Goal: Task Accomplishment & Management: Complete application form

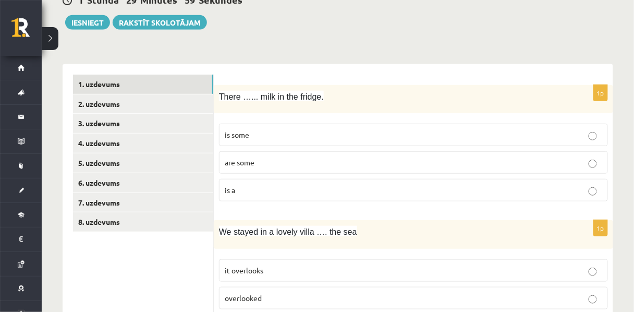
scroll to position [114, 0]
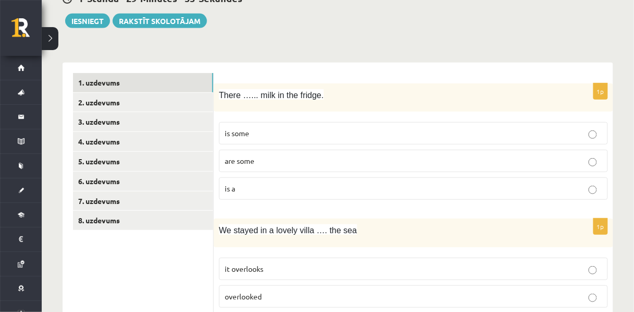
click at [238, 138] on span "is some" at bounding box center [237, 132] width 25 height 9
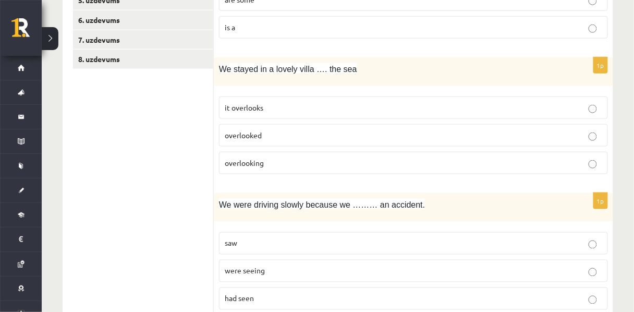
scroll to position [281, 0]
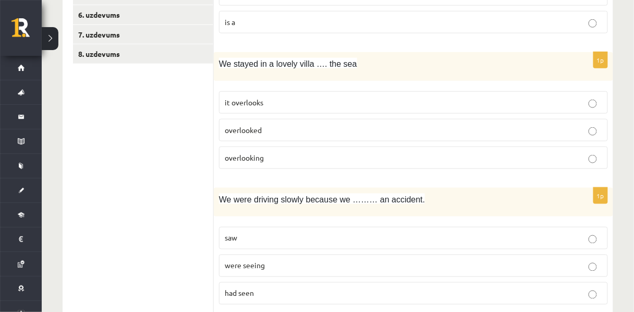
click at [277, 162] on p "overlooking" at bounding box center [413, 157] width 377 height 11
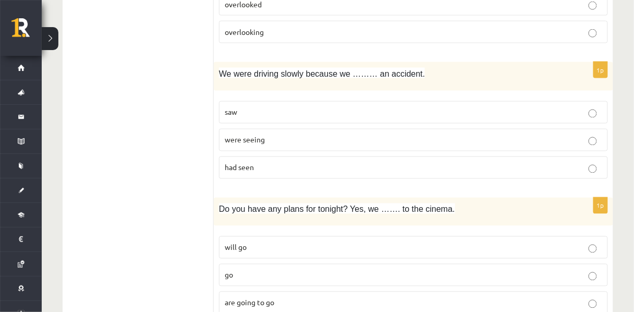
scroll to position [420, 0]
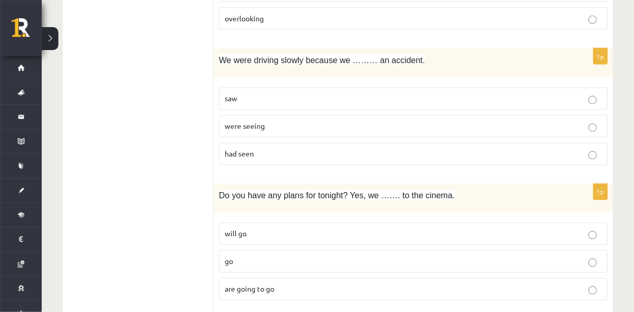
click at [243, 160] on p "had seen" at bounding box center [413, 154] width 377 height 11
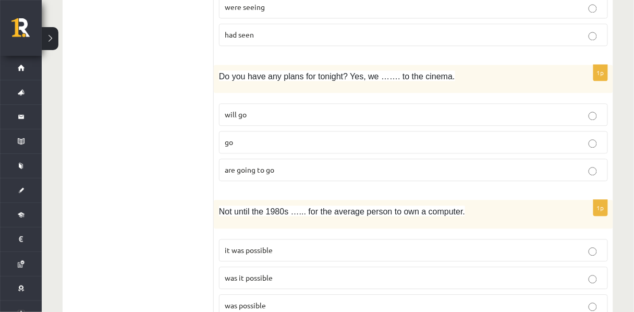
scroll to position [539, 0]
click at [262, 175] on span "are going to go" at bounding box center [250, 169] width 50 height 9
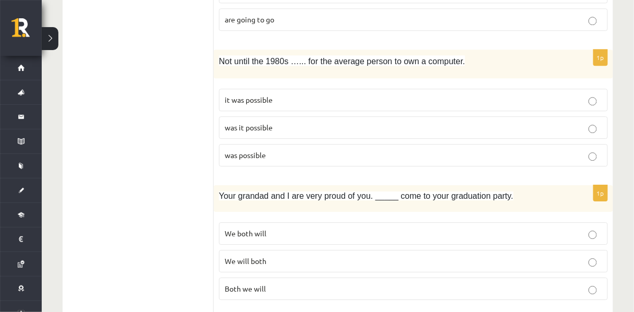
scroll to position [695, 0]
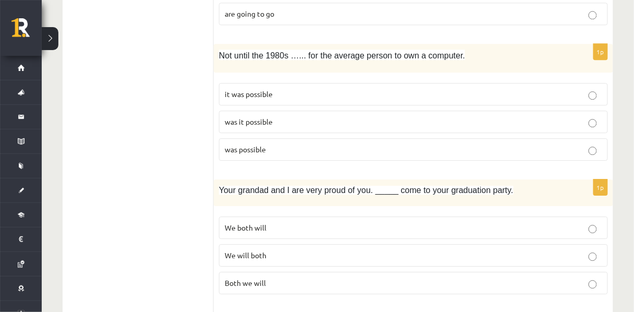
click at [279, 133] on label "was it possible" at bounding box center [413, 122] width 389 height 22
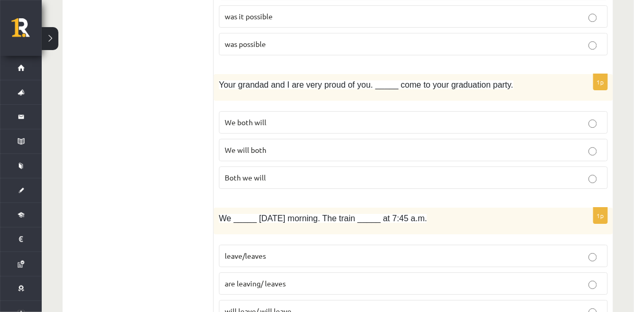
scroll to position [815, 0]
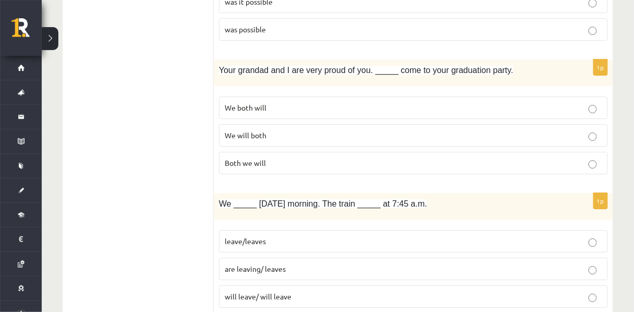
click at [237, 119] on label "We both will" at bounding box center [413, 107] width 389 height 22
click at [236, 140] on span "We will both" at bounding box center [246, 134] width 42 height 9
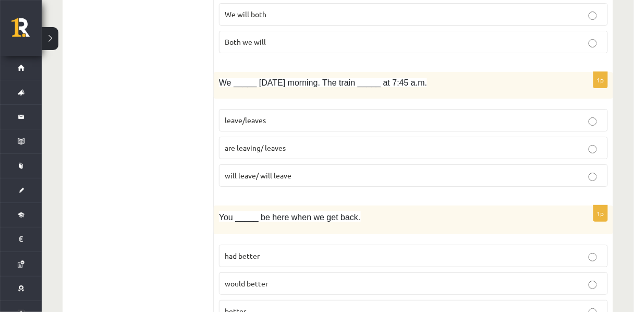
scroll to position [940, 0]
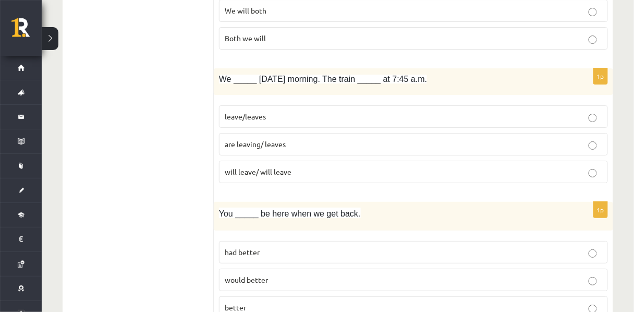
click at [253, 150] on p "are leaving/ leaves" at bounding box center [413, 144] width 377 height 11
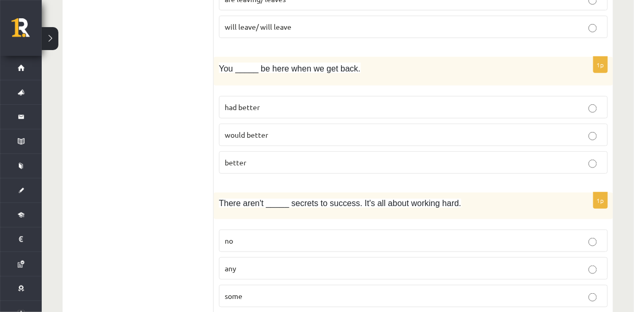
scroll to position [1085, 0]
click at [291, 167] on p "better" at bounding box center [413, 161] width 377 height 11
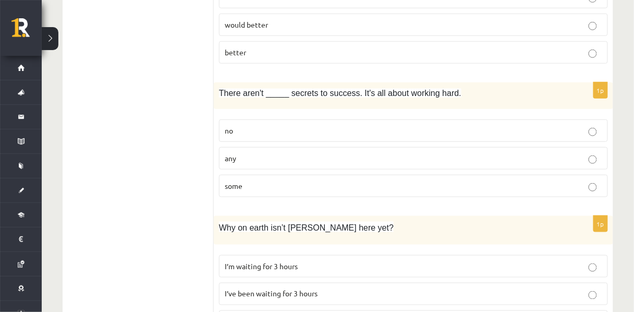
scroll to position [1194, 0]
click at [223, 163] on label "any" at bounding box center [413, 158] width 389 height 22
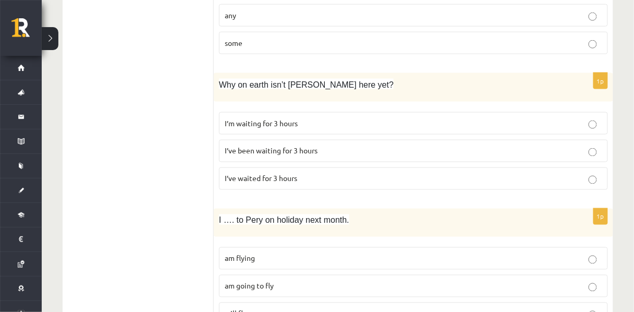
scroll to position [1339, 0]
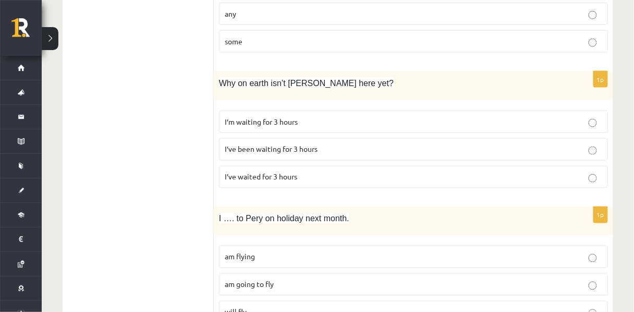
click at [269, 155] on p "I’ve been waiting for 3 hours" at bounding box center [413, 149] width 377 height 11
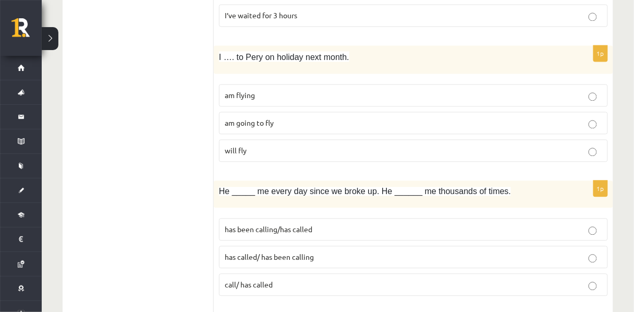
scroll to position [1501, 0]
click at [238, 100] on p "am flying" at bounding box center [413, 94] width 377 height 11
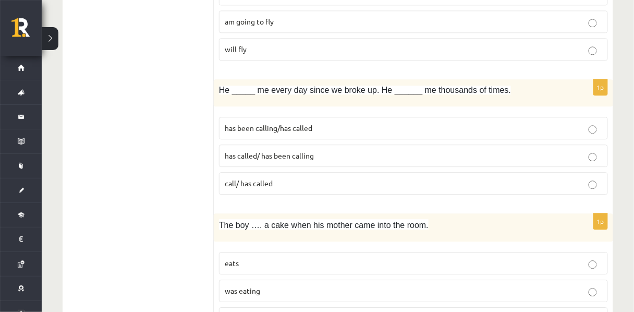
scroll to position [1603, 0]
click at [249, 132] on p "has been calling/has called" at bounding box center [413, 126] width 377 height 11
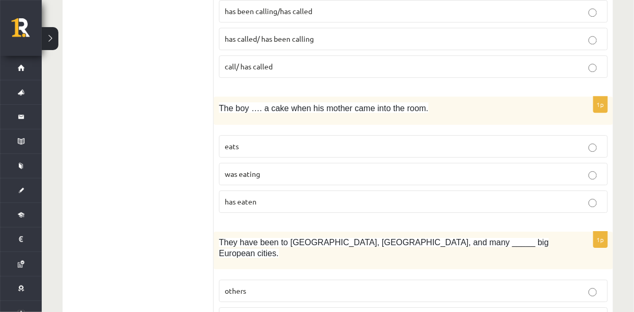
scroll to position [1720, 0]
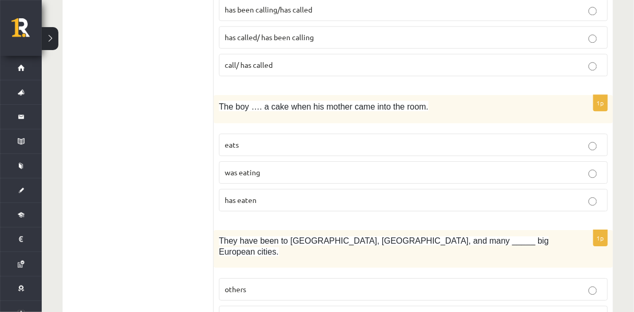
click at [255, 177] on span "was eating" at bounding box center [242, 171] width 35 height 9
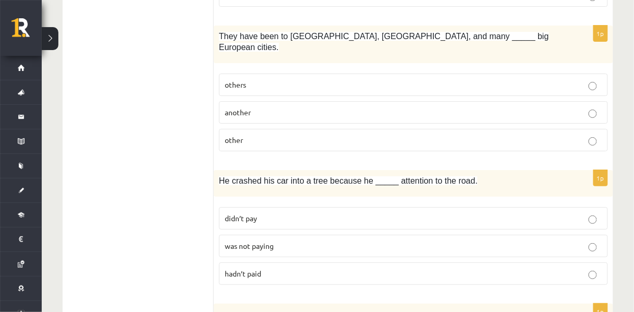
scroll to position [1925, 0]
click at [250, 141] on p "other" at bounding box center [413, 139] width 377 height 11
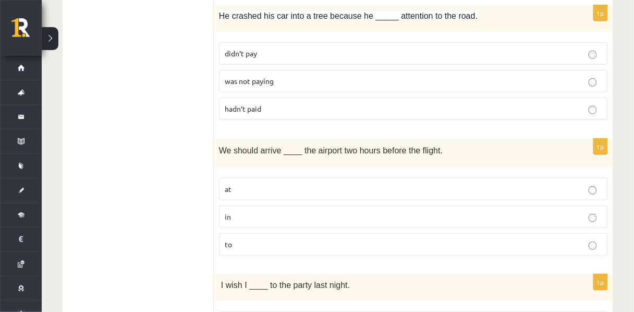
scroll to position [2090, 0]
click at [282, 55] on p "didn’t pay" at bounding box center [413, 52] width 377 height 11
click at [247, 80] on span "was not paying" at bounding box center [249, 79] width 49 height 9
click at [259, 86] on label "was not paying" at bounding box center [413, 80] width 389 height 22
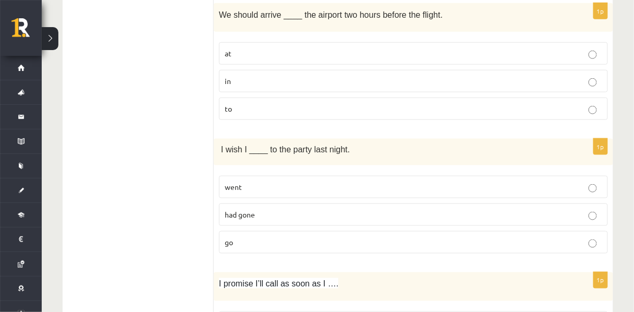
scroll to position [2225, 0]
click at [246, 59] on label "at" at bounding box center [413, 53] width 389 height 22
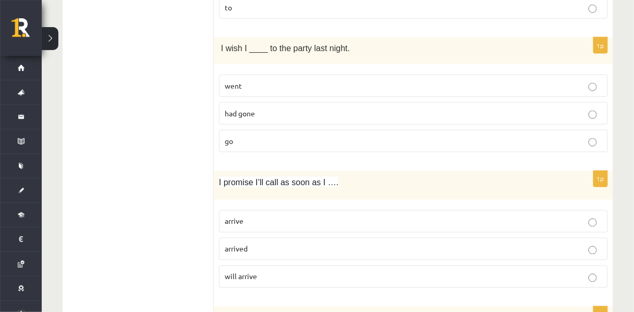
scroll to position [2329, 0]
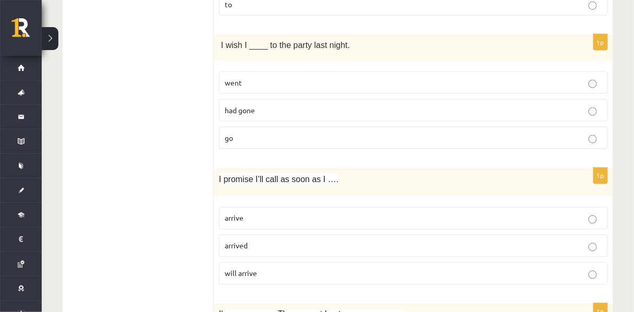
click at [248, 112] on span "had gone" at bounding box center [240, 109] width 30 height 9
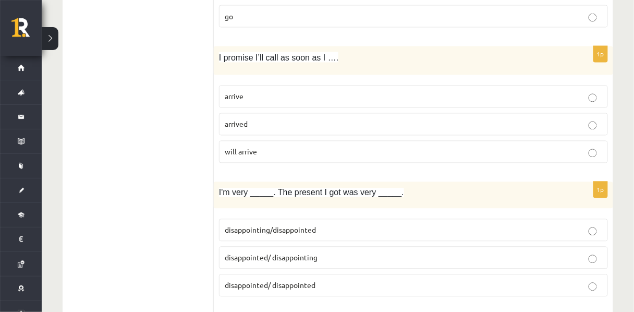
scroll to position [2453, 0]
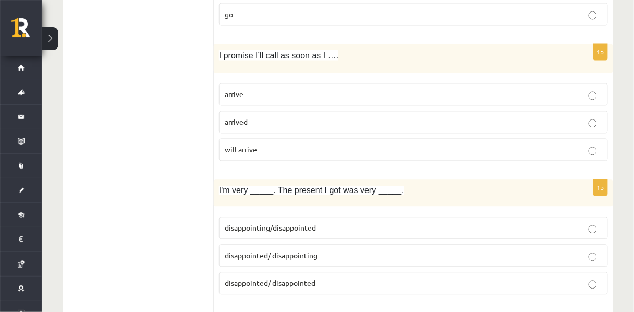
click at [246, 94] on p "arrive" at bounding box center [413, 94] width 377 height 11
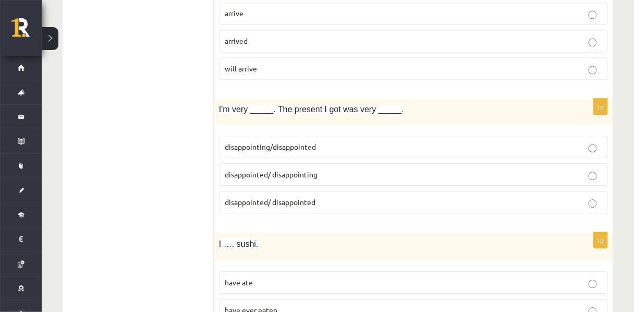
scroll to position [2551, 0]
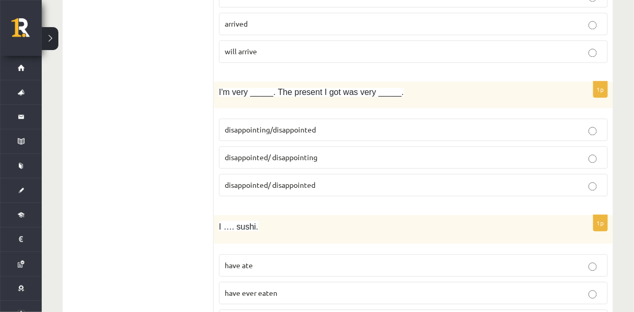
click at [267, 156] on span "disappointed/ disappointing" at bounding box center [271, 156] width 93 height 9
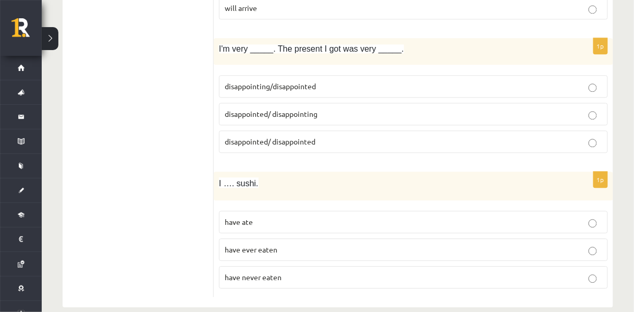
scroll to position [2613, 0]
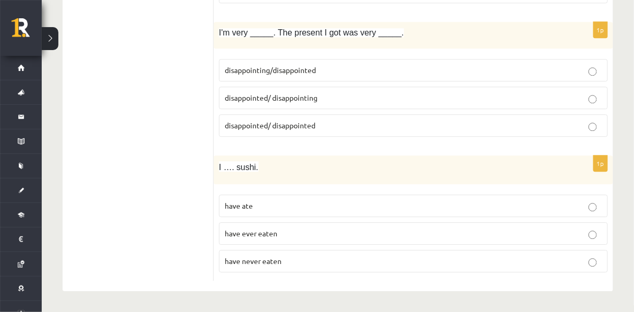
click at [270, 260] on span "have never eaten" at bounding box center [253, 260] width 57 height 9
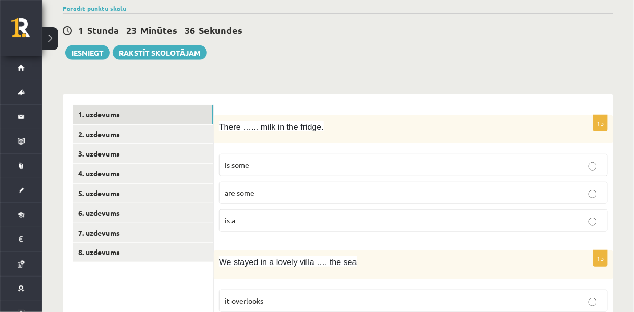
scroll to position [83, 0]
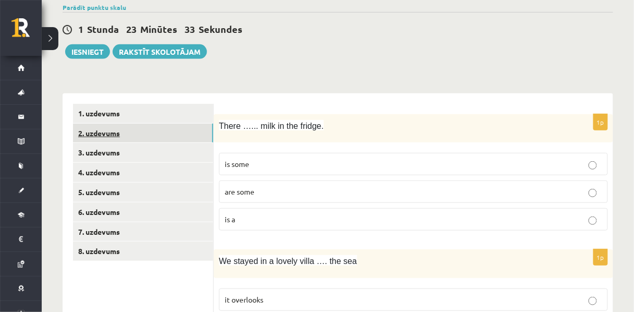
click at [108, 139] on link "2. uzdevums" at bounding box center [143, 133] width 140 height 19
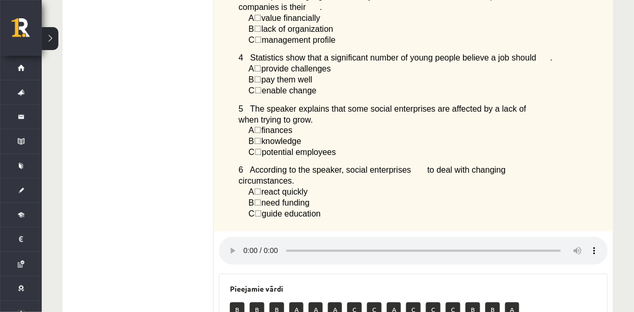
scroll to position [353, 0]
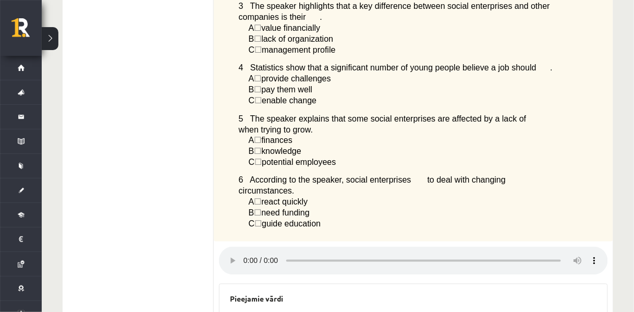
click at [260, 32] on span "☐" at bounding box center [257, 27] width 7 height 9
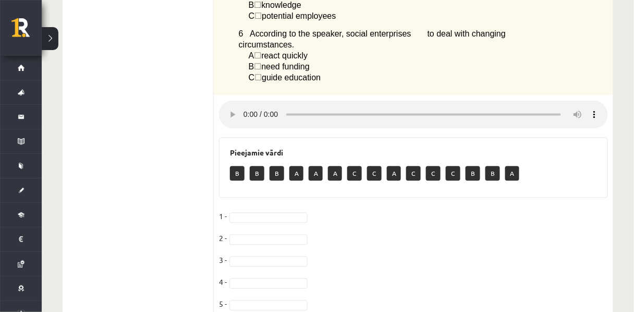
scroll to position [501, 0]
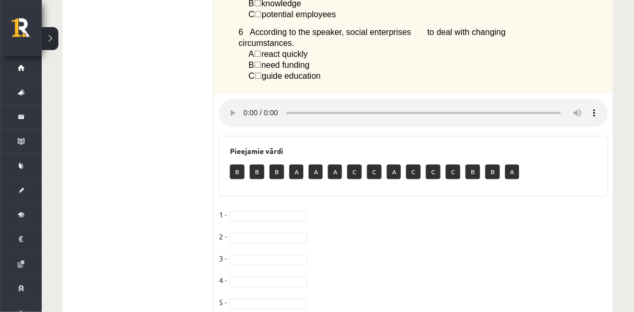
click at [296, 174] on p "A" at bounding box center [296, 171] width 14 height 15
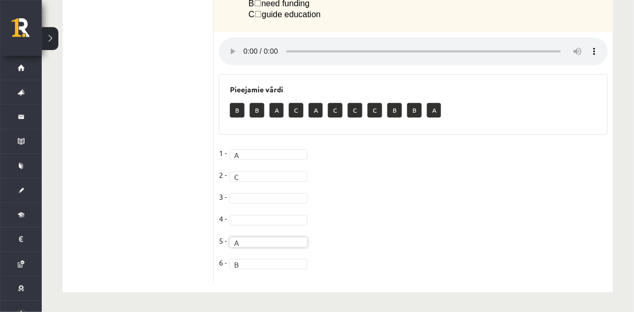
scroll to position [561, 0]
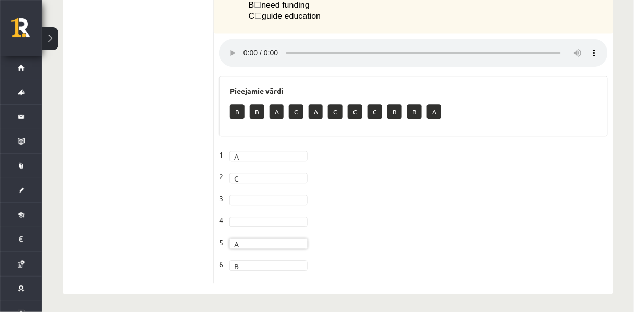
click at [364, 168] on fieldset "1 - A * 2 - C * 3 - 4 - 5 - A * 6 - B *" at bounding box center [413, 212] width 389 height 131
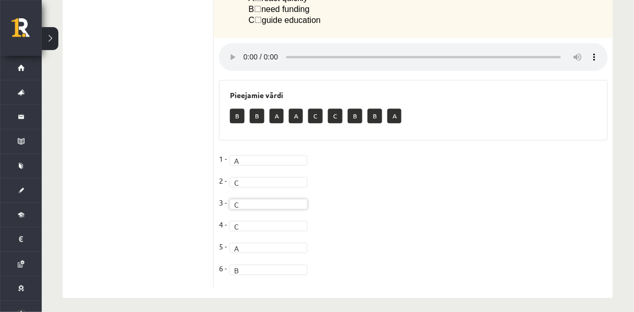
scroll to position [557, 0]
drag, startPoint x: 227, startPoint y: 116, endPoint x: 232, endPoint y: 113, distance: 5.6
click at [232, 113] on p "B" at bounding box center [237, 115] width 15 height 15
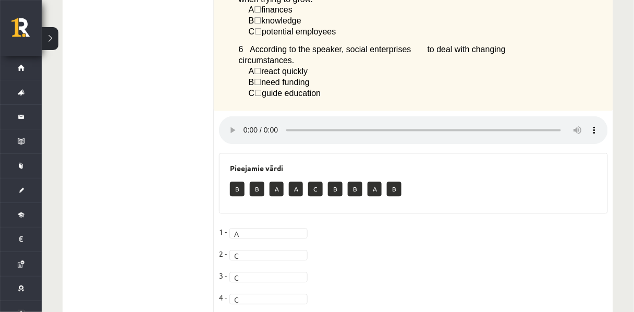
scroll to position [493, 0]
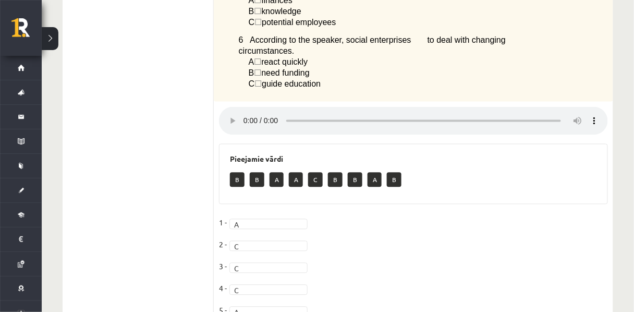
click at [277, 163] on div "Pieejamie vārdi B B A A C B B A B" at bounding box center [413, 174] width 389 height 60
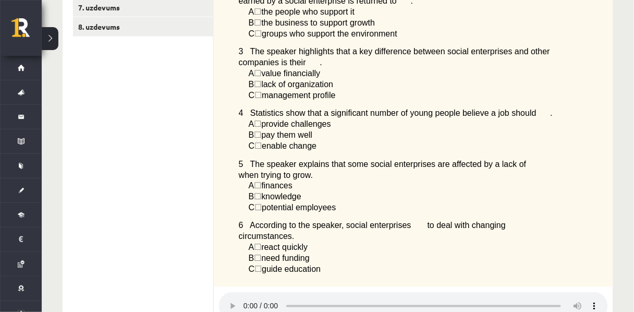
scroll to position [306, 0]
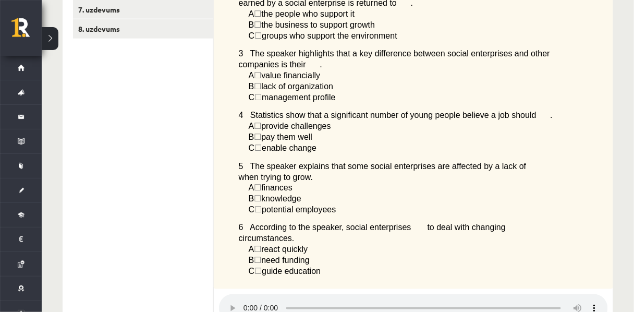
click at [346, 60] on span "3 The speaker highlights that a key difference between social enterprises and o…" at bounding box center [394, 59] width 311 height 20
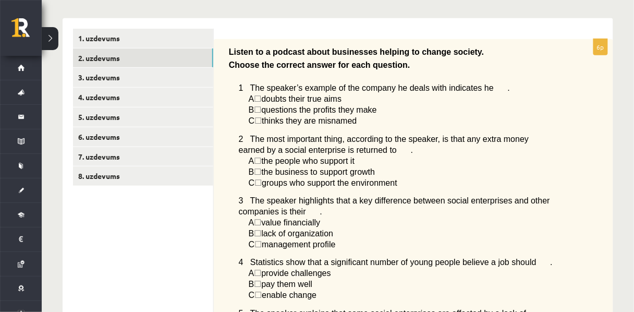
scroll to position [139, 0]
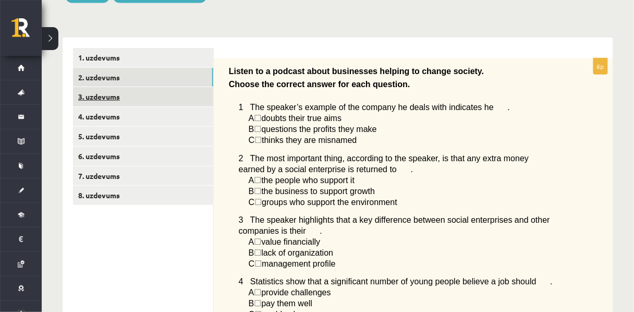
click at [95, 97] on link "3. uzdevums" at bounding box center [143, 96] width 140 height 19
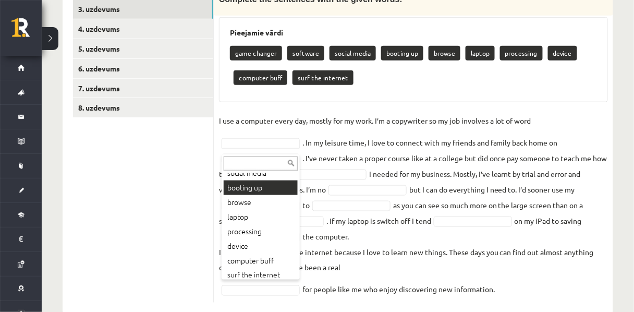
scroll to position [56, 0]
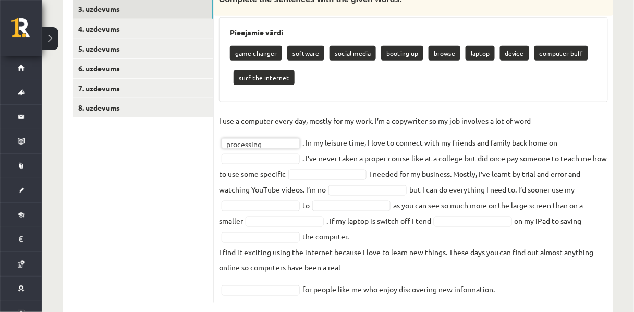
click at [252, 173] on fieldset "**********" at bounding box center [413, 205] width 389 height 185
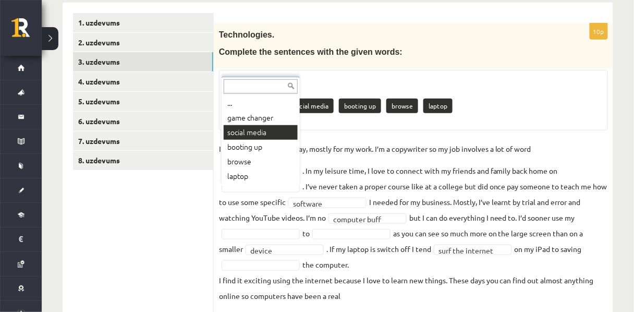
scroll to position [175, 0]
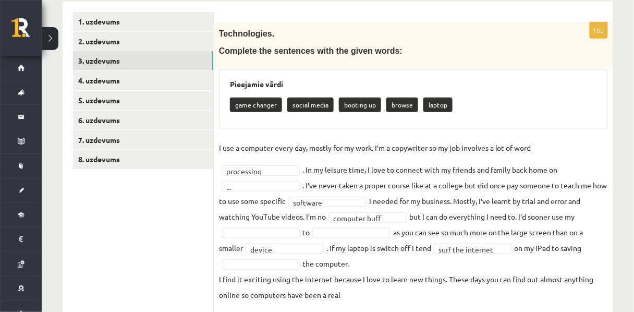
click at [314, 104] on p "social media" at bounding box center [310, 104] width 46 height 15
type input "*"
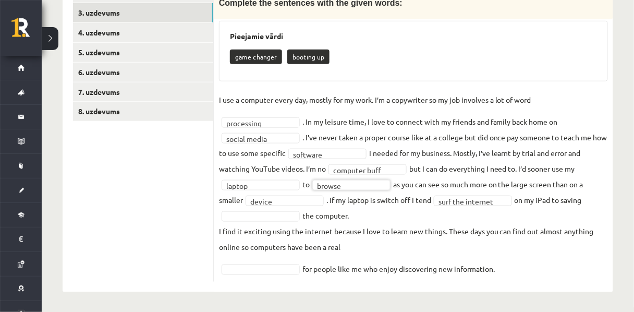
scroll to position [230, 0]
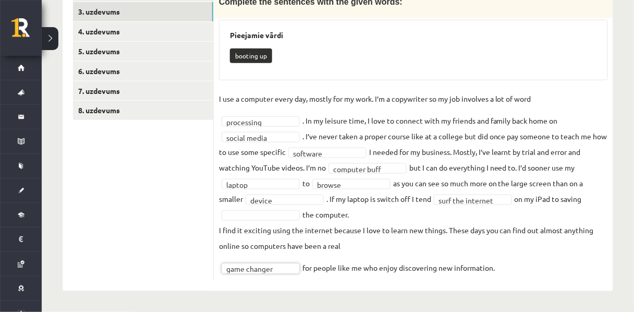
click at [271, 219] on fieldset "**********" at bounding box center [413, 183] width 389 height 185
click at [267, 220] on fieldset "**********" at bounding box center [413, 183] width 389 height 185
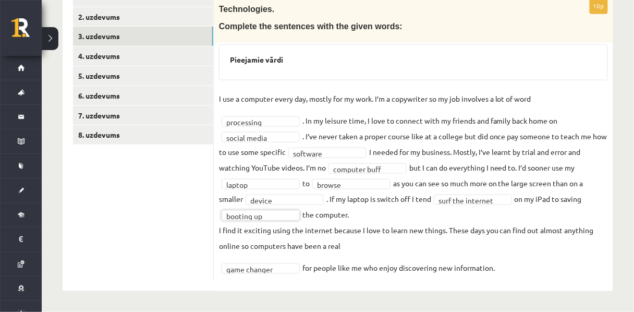
scroll to position [204, 0]
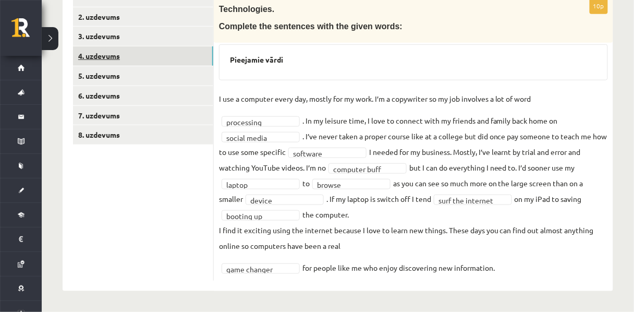
click at [107, 56] on link "4. uzdevums" at bounding box center [143, 55] width 140 height 19
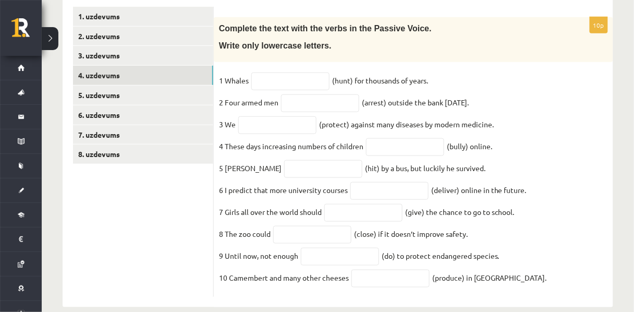
scroll to position [178, 0]
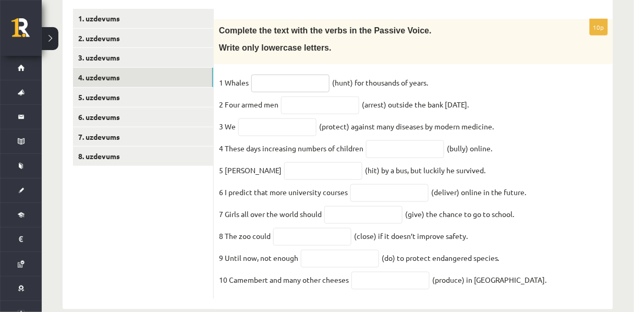
click at [290, 88] on input "text" at bounding box center [290, 84] width 78 height 18
type input "**********"
click at [319, 112] on input "text" at bounding box center [320, 105] width 78 height 18
type input "**********"
click at [266, 136] on input "text" at bounding box center [277, 127] width 78 height 18
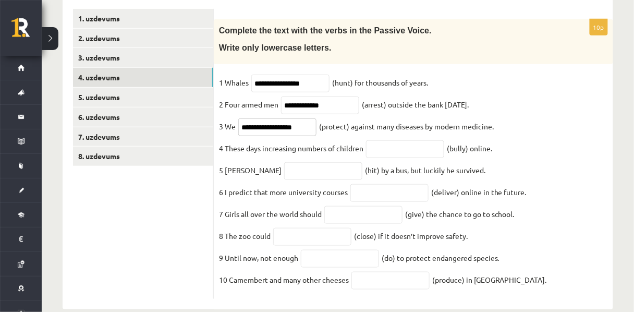
type input "**********"
click at [385, 158] on input "text" at bounding box center [405, 149] width 78 height 18
type input "*"
type input "**********"
click at [320, 85] on input "**********" at bounding box center [290, 84] width 78 height 18
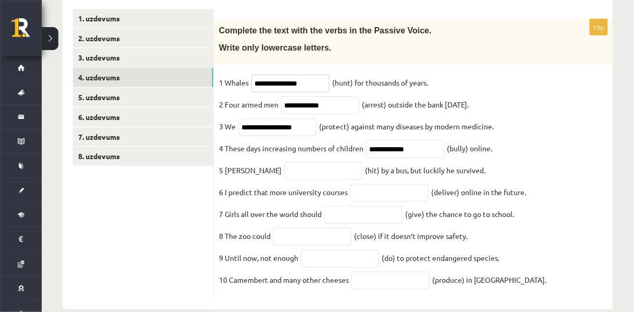
type input "**********"
click at [286, 180] on input "text" at bounding box center [323, 171] width 78 height 18
type input "*"
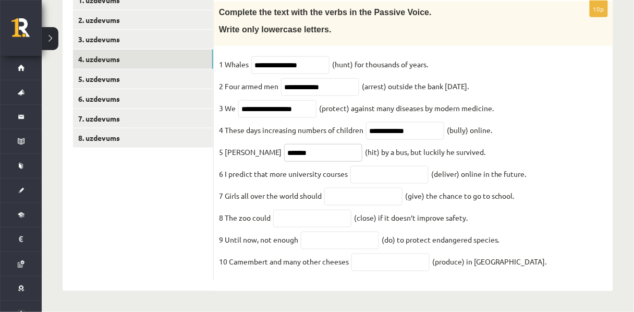
scroll to position [219, 0]
type input "*******"
click at [375, 170] on input "text" at bounding box center [389, 175] width 78 height 18
type input "**********"
click at [351, 189] on input "text" at bounding box center [363, 197] width 78 height 18
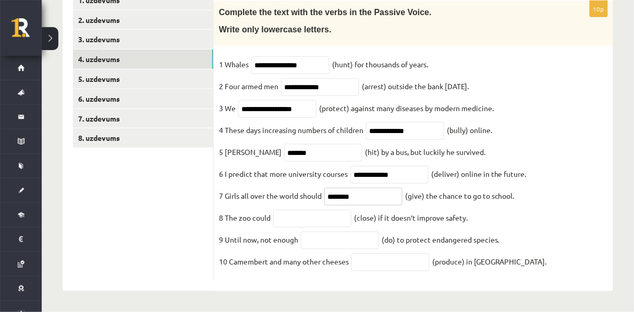
type input "********"
click at [294, 218] on input "text" at bounding box center [312, 219] width 78 height 18
type input "*********"
click at [322, 243] on input "text" at bounding box center [340, 240] width 78 height 18
type input "*******"
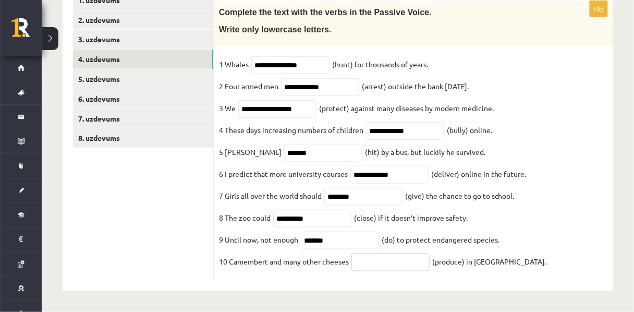
click at [392, 267] on input "text" at bounding box center [390, 262] width 78 height 18
type input "**********"
click at [415, 206] on fieldset "**********" at bounding box center [413, 165] width 389 height 219
click at [124, 69] on link "5. uzdevums" at bounding box center [143, 78] width 140 height 19
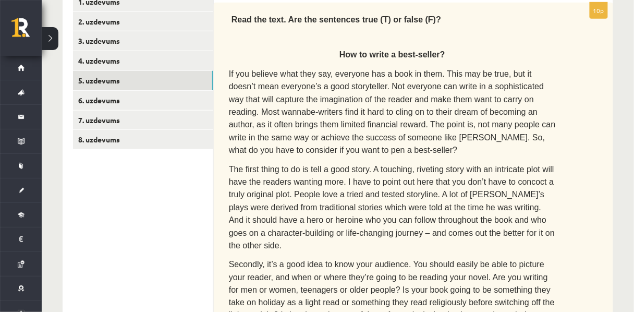
scroll to position [193, 0]
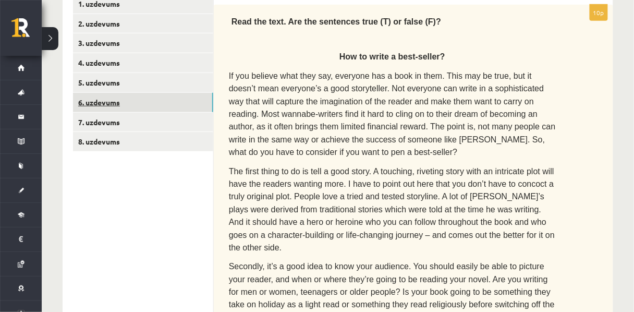
click at [101, 111] on link "6. uzdevums" at bounding box center [143, 102] width 140 height 19
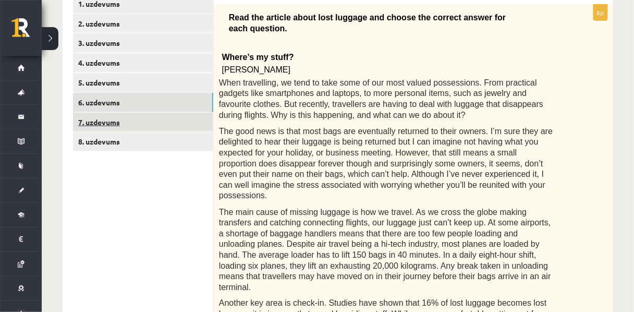
click at [126, 129] on link "7. uzdevums" at bounding box center [143, 122] width 140 height 19
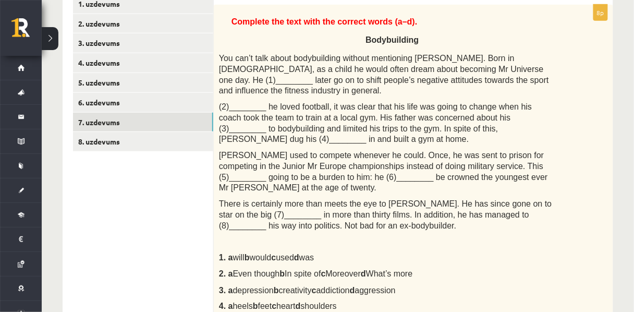
click at [250, 253] on b "b" at bounding box center [247, 257] width 5 height 9
click at [478, 73] on span "You can’t talk about bodybuilding without mentioning Arnold Schwarzenegger. Bor…" at bounding box center [384, 74] width 330 height 41
click at [474, 69] on span "You can’t talk about bodybuilding without mentioning Arnold Schwarzenegger. Bor…" at bounding box center [384, 74] width 330 height 41
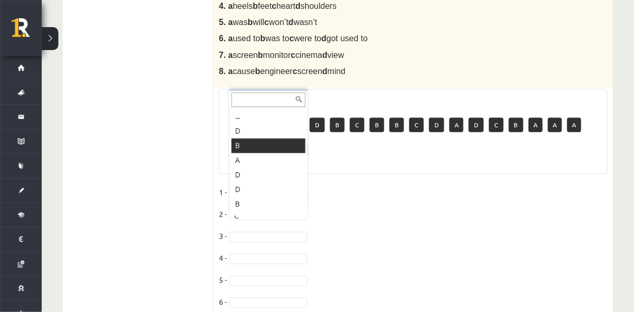
scroll to position [493, 0]
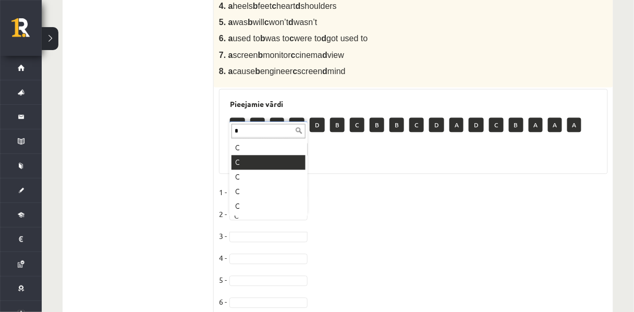
type input "*"
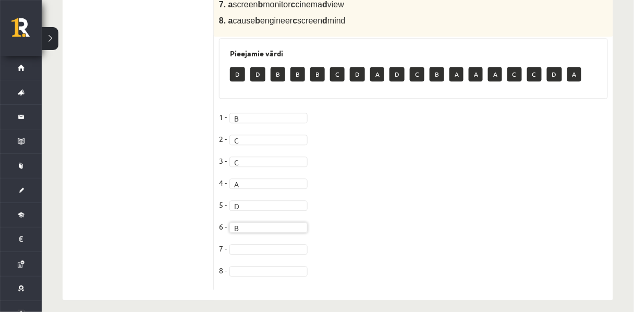
scroll to position [544, 0]
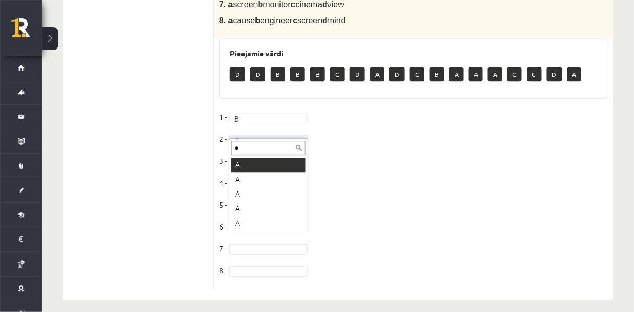
type input "*"
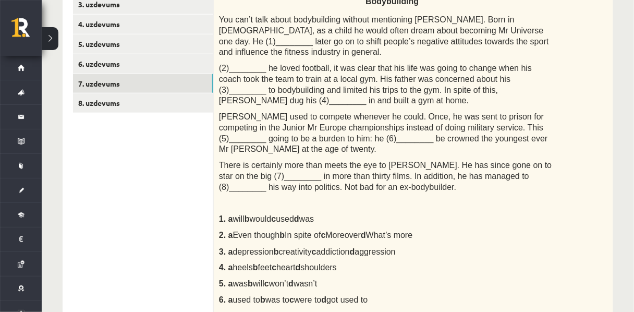
scroll to position [182, 0]
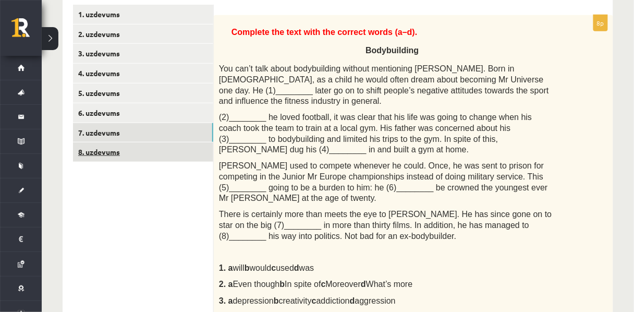
click at [119, 154] on link "8. uzdevums" at bounding box center [143, 151] width 140 height 19
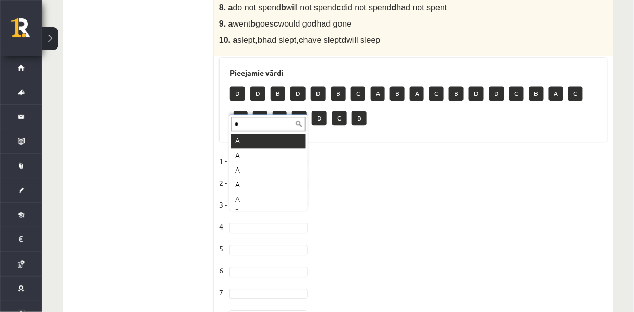
scroll to position [0, 0]
type input "*"
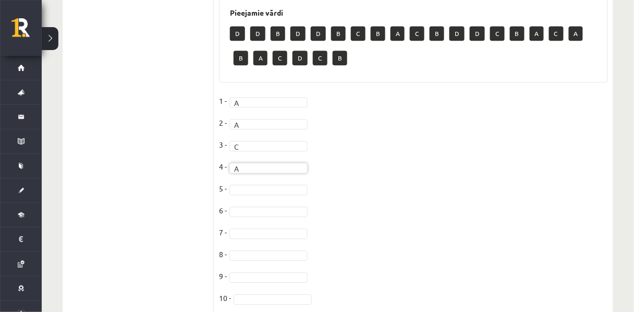
scroll to position [593, 0]
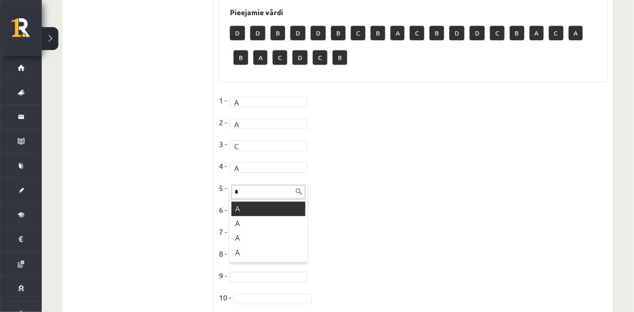
type input "*"
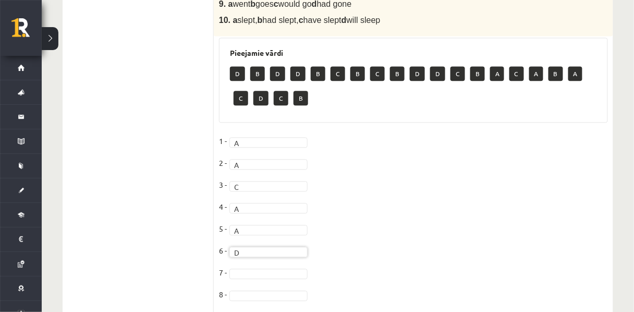
scroll to position [628, 0]
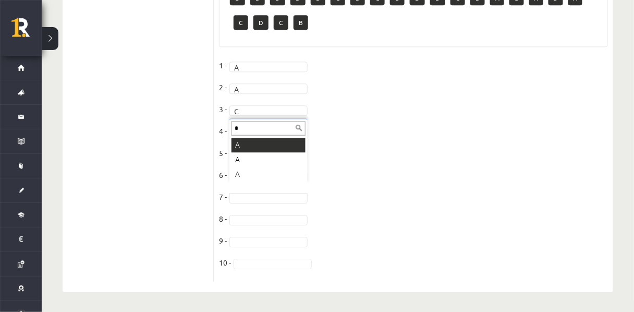
type input "*"
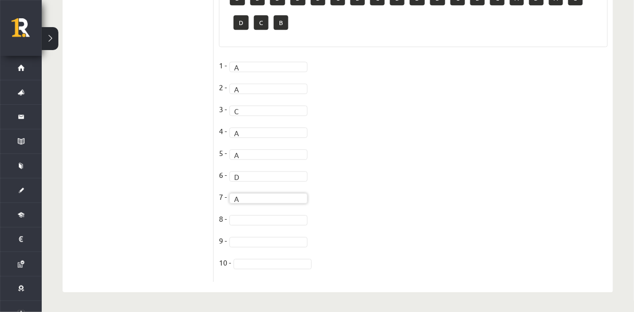
click at [251, 198] on fieldset "1 - A * 2 - A * 3 - C * 4 - A * 5 - A * 6 - D * 7 - A * 8 - 9 - 10 -" at bounding box center [413, 166] width 389 height 219
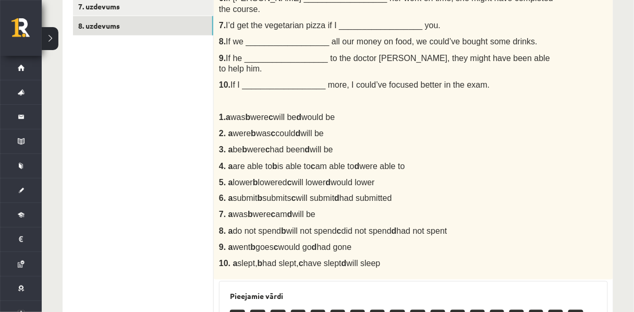
scroll to position [308, 0]
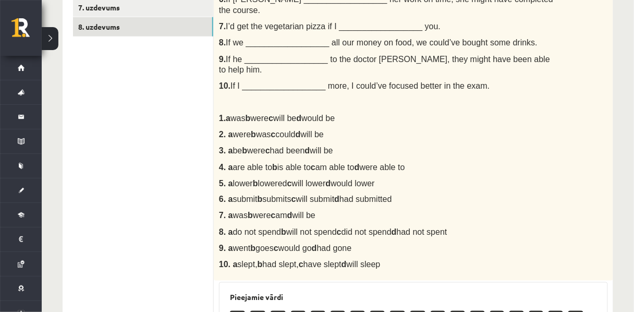
type input "*"
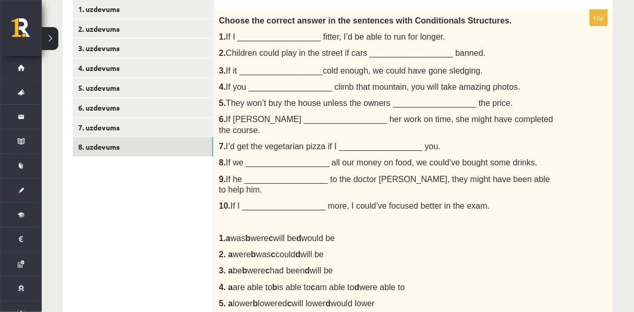
scroll to position [0, 0]
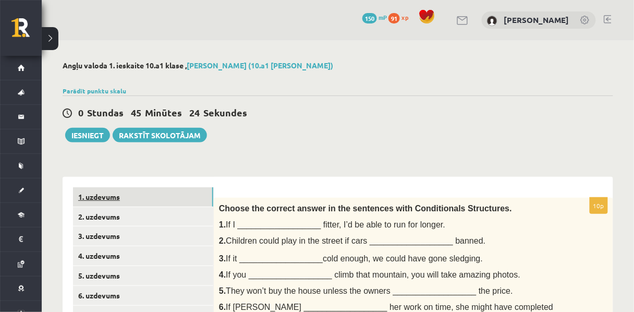
click at [119, 197] on link "1. uzdevums" at bounding box center [143, 196] width 140 height 19
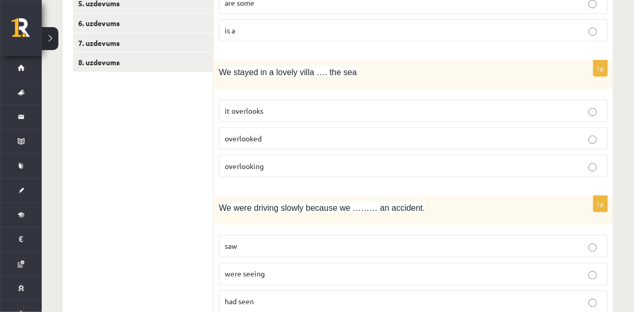
scroll to position [275, 0]
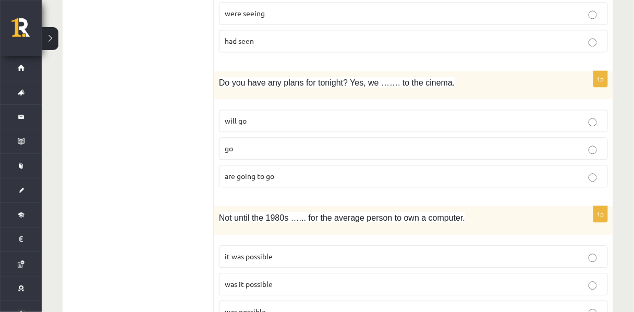
scroll to position [533, 0]
drag, startPoint x: 217, startPoint y: 105, endPoint x: 192, endPoint y: 91, distance: 28.5
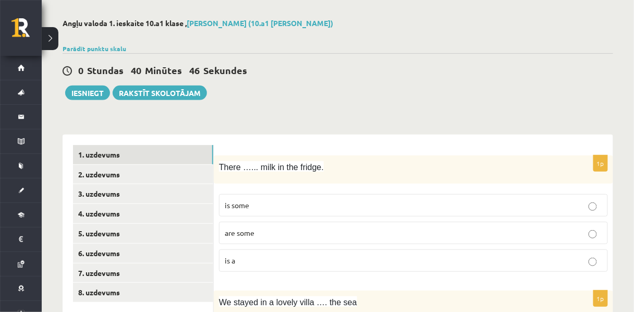
scroll to position [0, 0]
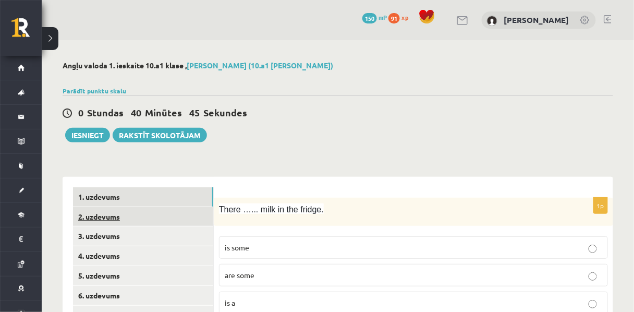
click at [96, 222] on link "2. uzdevums" at bounding box center [143, 216] width 140 height 19
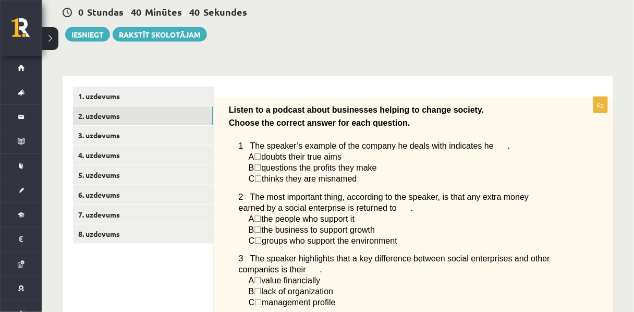
scroll to position [78, 0]
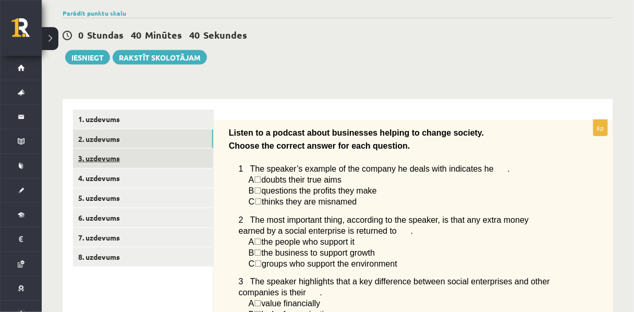
click at [131, 165] on link "3. uzdevums" at bounding box center [143, 158] width 140 height 19
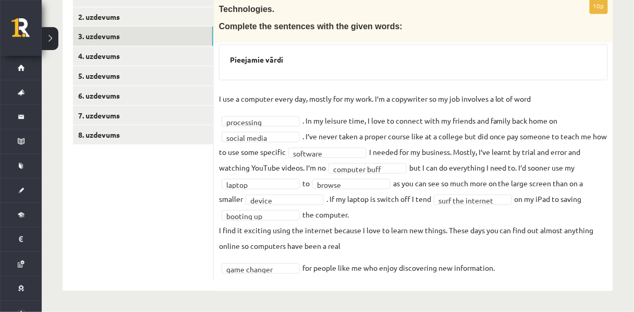
scroll to position [204, 0]
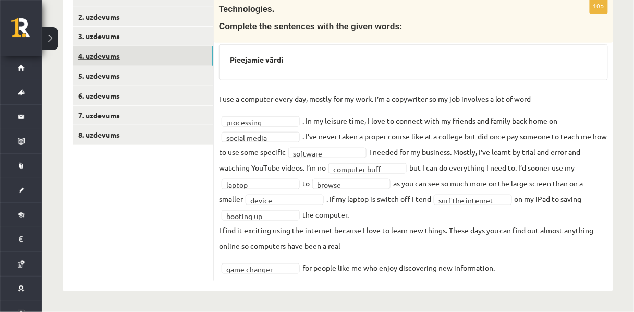
click at [89, 54] on link "4. uzdevums" at bounding box center [143, 55] width 140 height 19
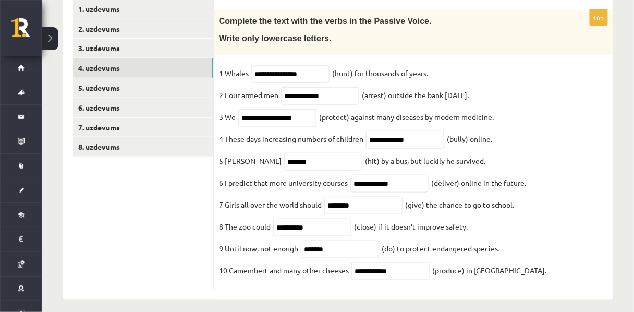
scroll to position [185, 0]
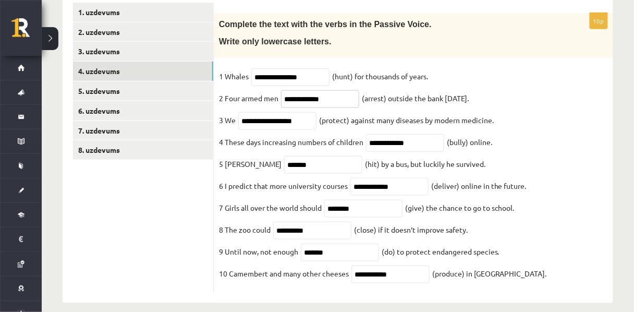
click at [299, 105] on input "**********" at bounding box center [320, 99] width 78 height 18
click at [279, 103] on span "**********" at bounding box center [319, 97] width 83 height 9
drag, startPoint x: 301, startPoint y: 104, endPoint x: 286, endPoint y: 105, distance: 15.7
click at [286, 105] on input "**********" at bounding box center [320, 99] width 78 height 18
type input "**********"
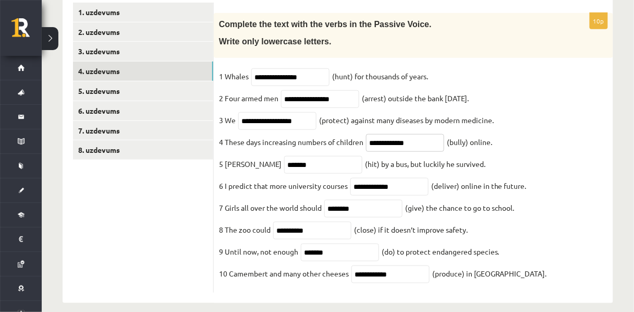
click at [388, 152] on input "**********" at bounding box center [405, 143] width 78 height 18
click at [371, 152] on input "**********" at bounding box center [405, 143] width 78 height 18
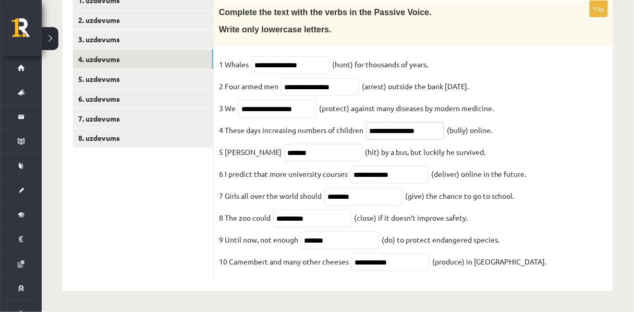
scroll to position [223, 0]
type input "**********"
drag, startPoint x: 259, startPoint y: 138, endPoint x: 236, endPoint y: 135, distance: 23.7
click at [235, 135] on fieldset "**********" at bounding box center [413, 165] width 389 height 219
click at [284, 144] on input "*******" at bounding box center [323, 153] width 78 height 18
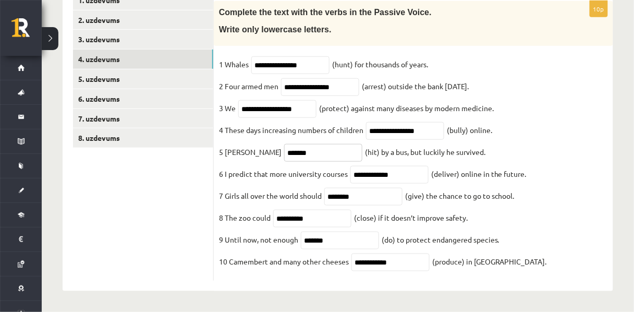
drag, startPoint x: 264, startPoint y: 137, endPoint x: 234, endPoint y: 136, distance: 29.8
click at [234, 136] on fieldset "**********" at bounding box center [413, 165] width 389 height 219
type input "**********"
click at [357, 166] on input "**********" at bounding box center [389, 175] width 78 height 18
click at [355, 166] on input "**********" at bounding box center [389, 175] width 78 height 18
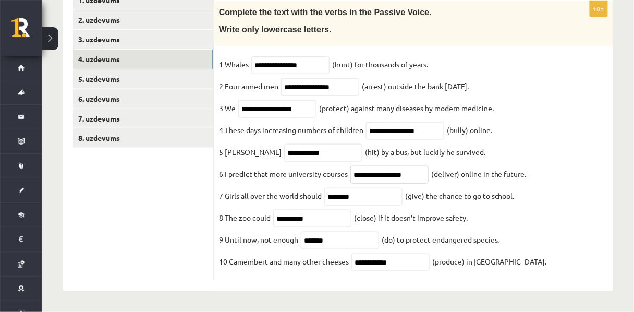
type input "**********"
click at [311, 236] on input "*******" at bounding box center [340, 240] width 78 height 18
click at [322, 235] on input "**********" at bounding box center [340, 240] width 78 height 18
type input "**********"
click at [371, 256] on input "**********" at bounding box center [390, 262] width 78 height 18
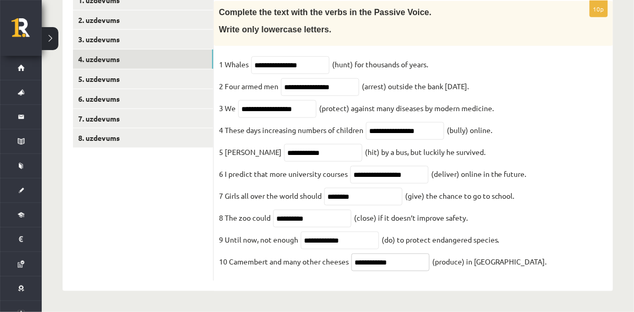
click at [369, 260] on input "**********" at bounding box center [390, 262] width 78 height 18
type input "**********"
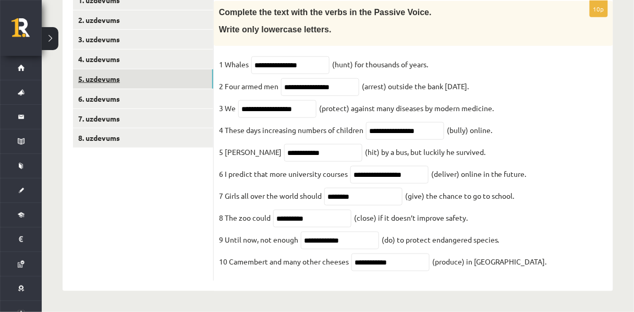
click at [140, 69] on link "5. uzdevums" at bounding box center [143, 78] width 140 height 19
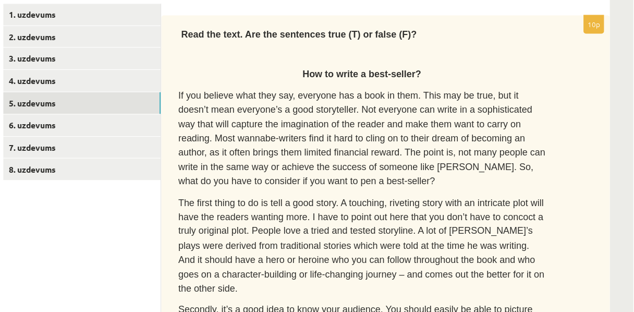
scroll to position [174, 0]
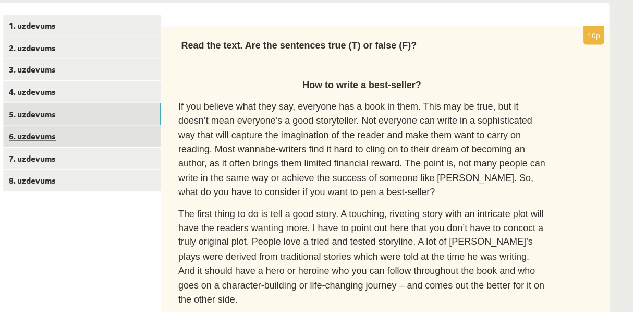
click at [182, 127] on link "6. uzdevums" at bounding box center [143, 121] width 140 height 19
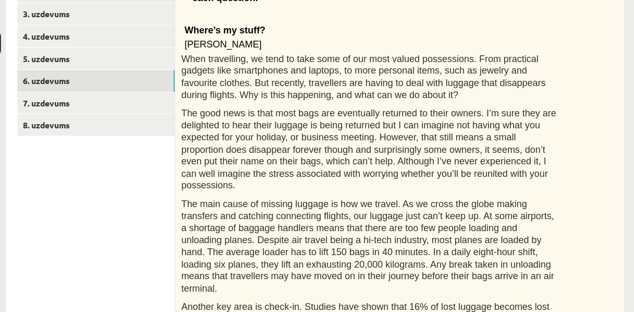
scroll to position [222, 0]
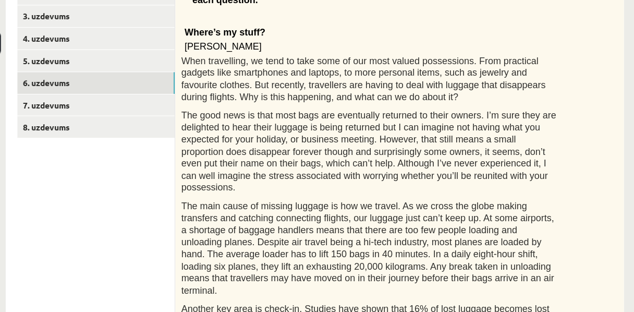
click at [382, 36] on p "Beth Conway" at bounding box center [387, 41] width 331 height 10
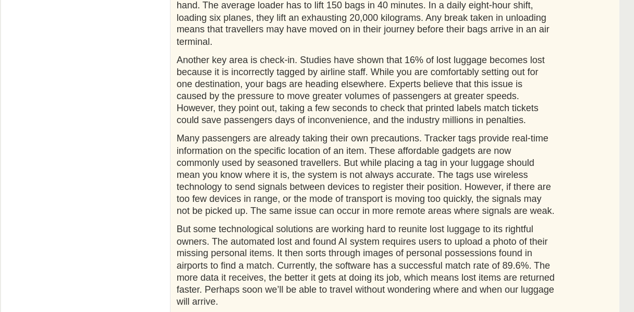
scroll to position [412, 0]
drag, startPoint x: 382, startPoint y: 28, endPoint x: 335, endPoint y: 81, distance: 70.2
click at [335, 81] on span "Another key area is check-in. Studies have shown that 16% of lost luggage becom…" at bounding box center [383, 110] width 328 height 63
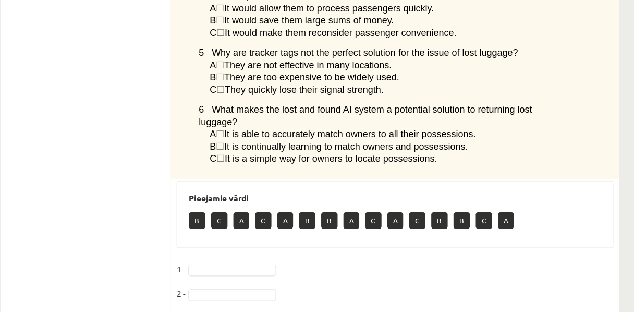
scroll to position [877, 0]
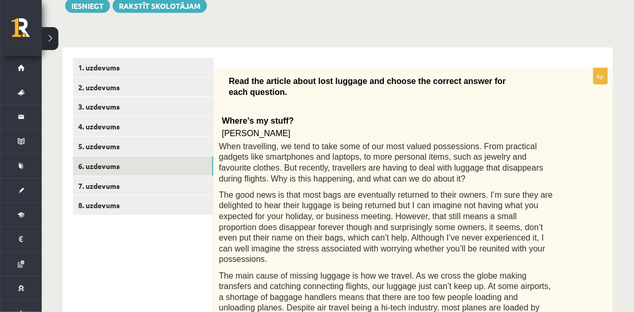
scroll to position [133, 0]
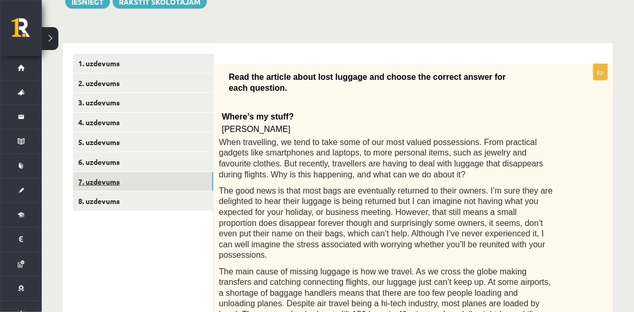
click at [179, 187] on link "7. uzdevums" at bounding box center [143, 181] width 140 height 19
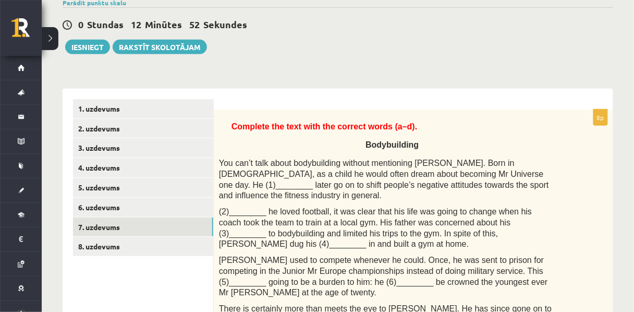
scroll to position [88, 0]
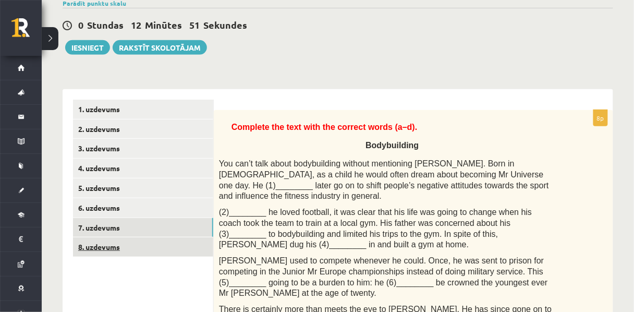
click at [168, 250] on link "8. uzdevums" at bounding box center [143, 246] width 140 height 19
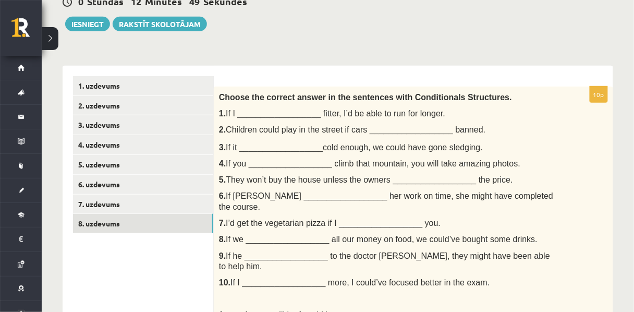
scroll to position [0, 0]
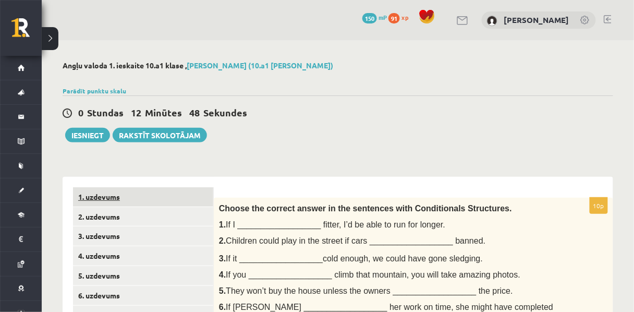
click at [113, 200] on link "1. uzdevums" at bounding box center [143, 196] width 140 height 19
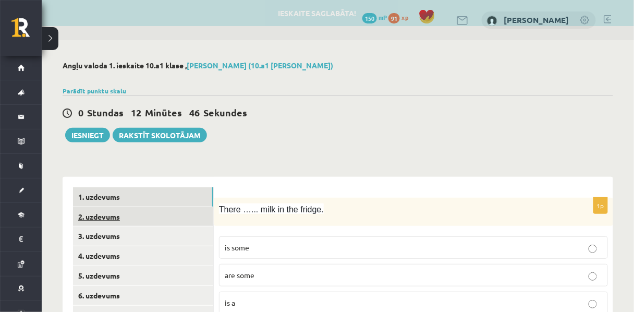
click at [117, 220] on link "2. uzdevums" at bounding box center [143, 216] width 140 height 19
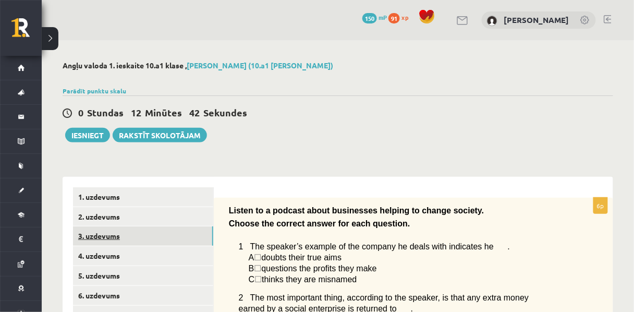
click at [110, 231] on link "3. uzdevums" at bounding box center [143, 235] width 140 height 19
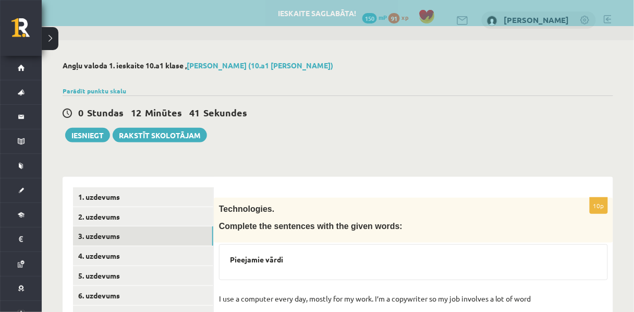
click at [235, 209] on span "Technologies." at bounding box center [246, 208] width 55 height 9
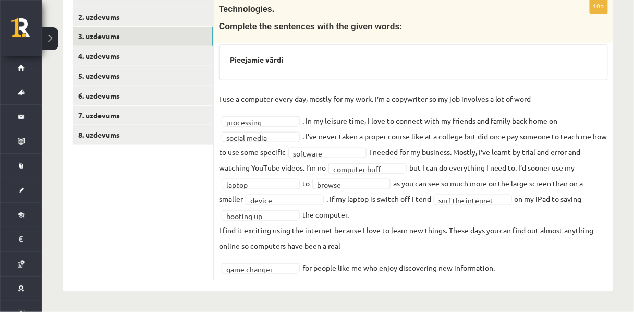
scroll to position [204, 0]
click at [114, 49] on link "4. uzdevums" at bounding box center [143, 55] width 140 height 19
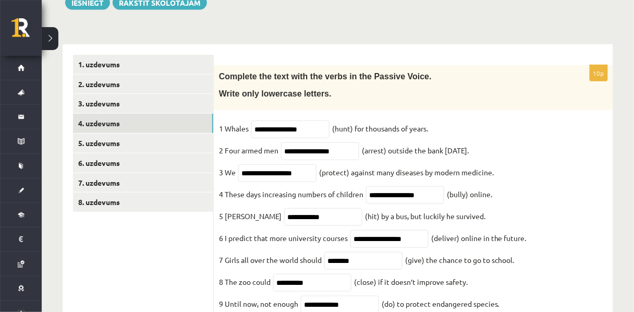
scroll to position [133, 0]
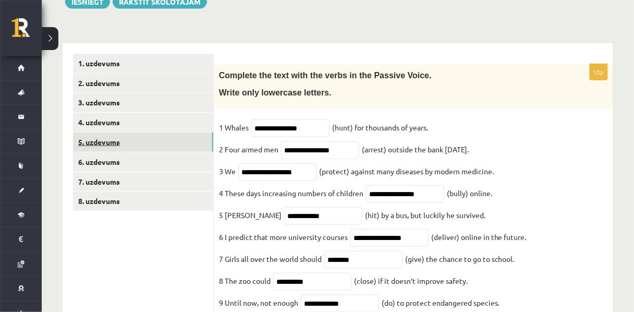
click at [161, 148] on link "5. uzdevums" at bounding box center [143, 141] width 140 height 19
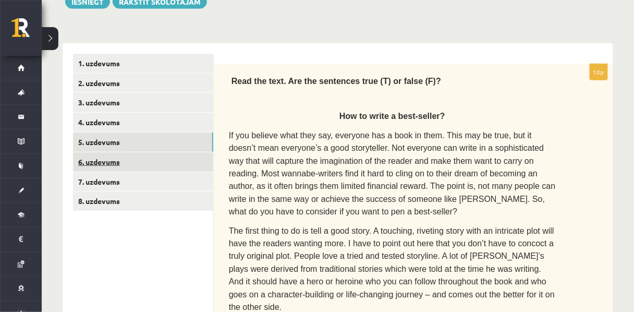
click at [161, 158] on link "6. uzdevums" at bounding box center [143, 161] width 140 height 19
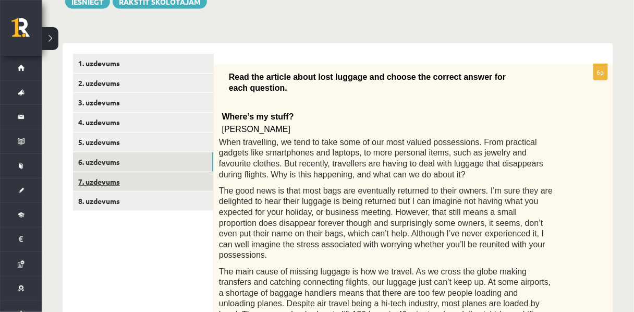
click at [127, 189] on link "7. uzdevums" at bounding box center [143, 181] width 140 height 19
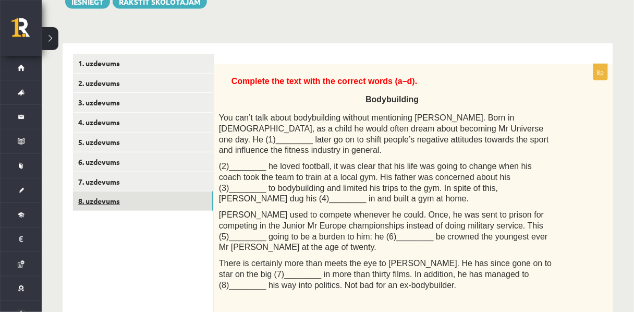
click at [128, 204] on link "8. uzdevums" at bounding box center [143, 200] width 140 height 19
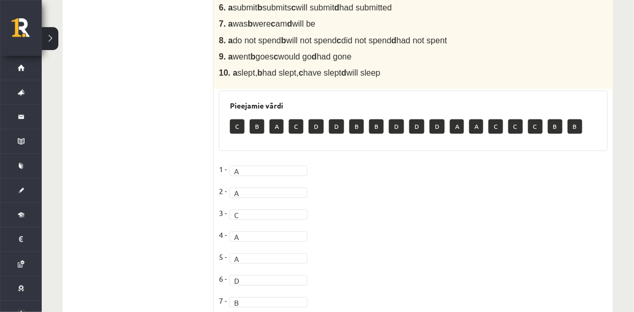
scroll to position [0, 0]
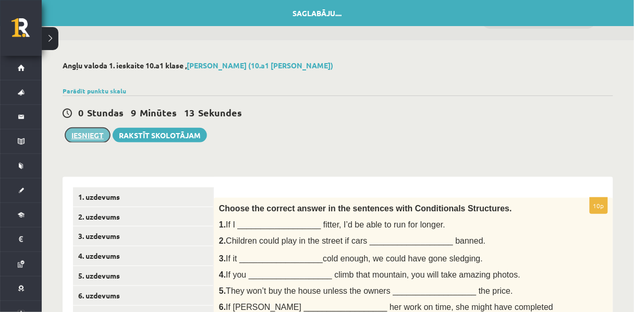
click at [85, 136] on button "Iesniegt" at bounding box center [87, 135] width 45 height 15
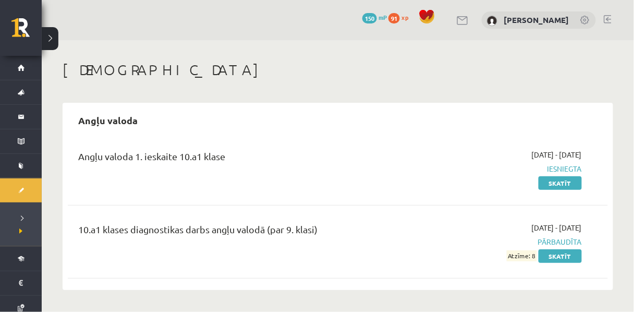
scroll to position [11, 0]
